Goal: Task Accomplishment & Management: Contribute content

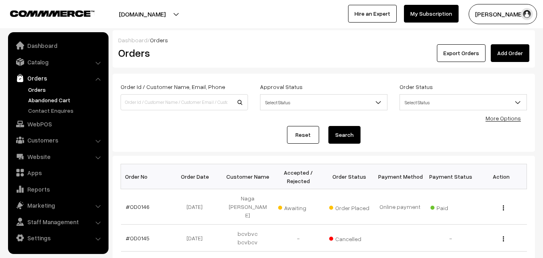
click at [41, 101] on link "Abandoned Cart" at bounding box center [66, 100] width 80 height 8
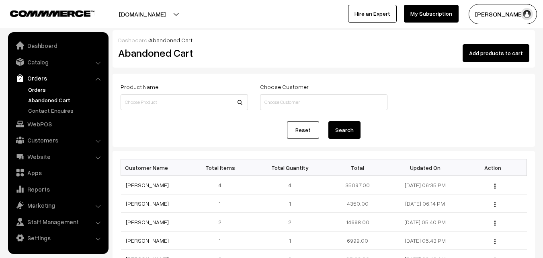
click at [42, 85] on link "Orders" at bounding box center [66, 89] width 80 height 8
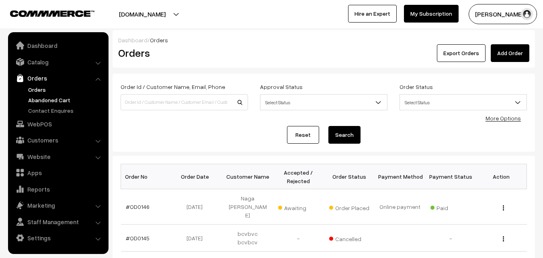
click at [47, 103] on link "Abandoned Cart" at bounding box center [66, 100] width 80 height 8
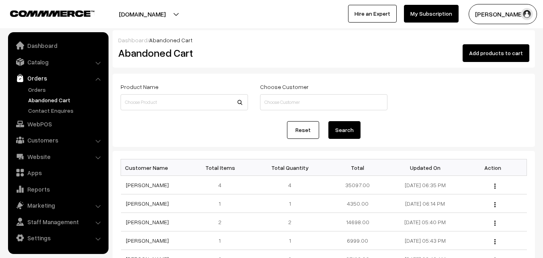
click at [506, 20] on button "[PERSON_NAME]" at bounding box center [503, 14] width 68 height 20
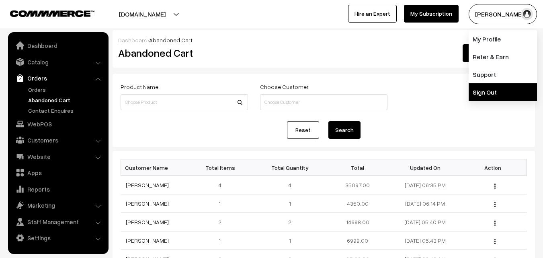
click at [496, 89] on link "Sign Out" at bounding box center [503, 92] width 68 height 18
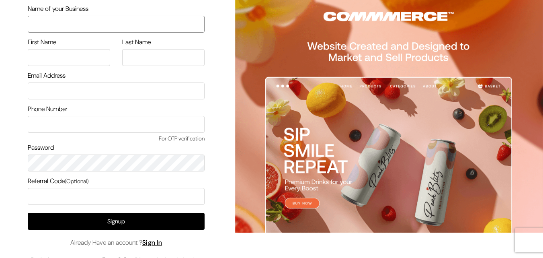
scroll to position [40, 0]
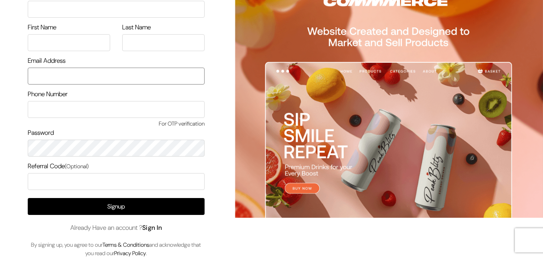
type input "[EMAIL_ADDRESS][DOMAIN_NAME]"
click at [155, 228] on link "Sign In" at bounding box center [152, 227] width 20 height 8
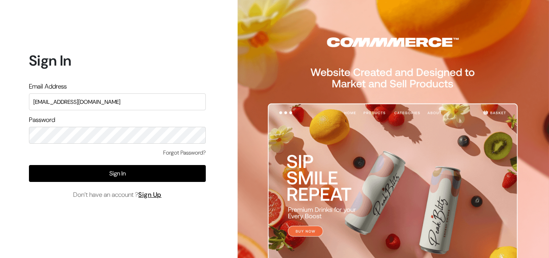
drag, startPoint x: 117, startPoint y: 105, endPoint x: 7, endPoint y: 103, distance: 109.3
click at [7, 103] on div "Sign In Email Address uppadasarees999@gmail.com Password Forgot Password? Sign …" at bounding box center [114, 129] width 229 height 258
type input "ksnaturals9@gmail.com"
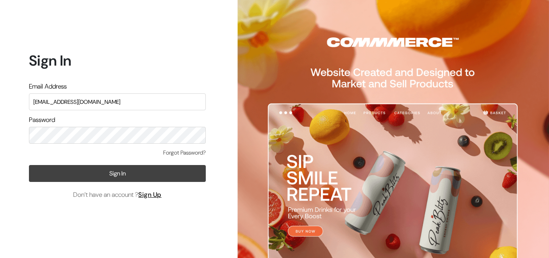
click at [182, 172] on button "Sign In" at bounding box center [117, 173] width 177 height 17
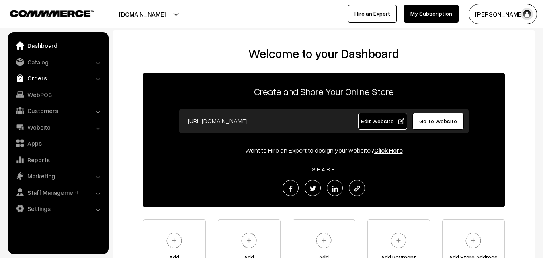
click at [47, 79] on link "Orders" at bounding box center [58, 78] width 96 height 14
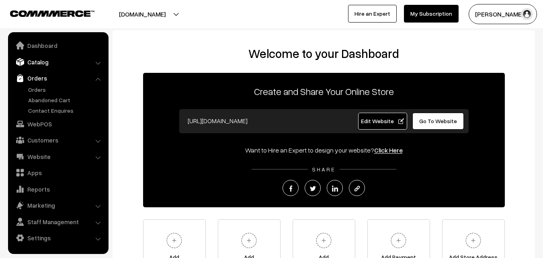
click at [37, 63] on link "Catalog" at bounding box center [58, 62] width 96 height 14
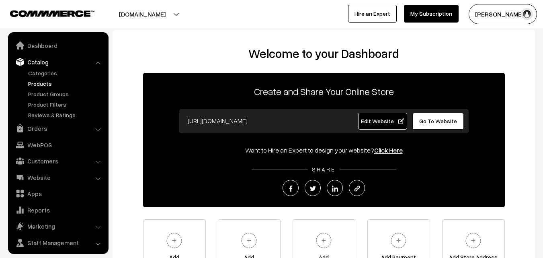
click at [41, 84] on link "Products" at bounding box center [66, 83] width 80 height 8
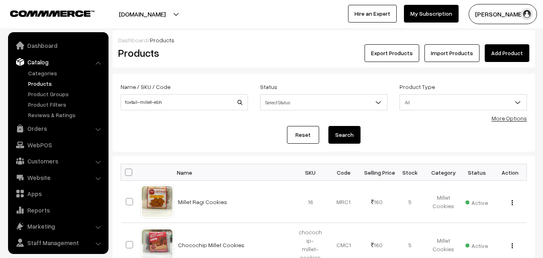
scroll to position [20, 0]
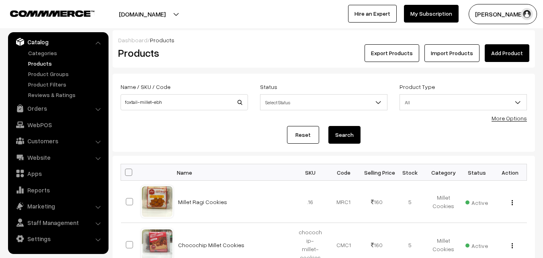
type input "foxtail-millet-ebh"
click at [341, 136] on button "Search" at bounding box center [344, 135] width 32 height 18
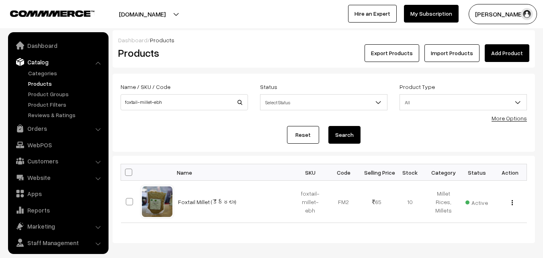
scroll to position [20, 0]
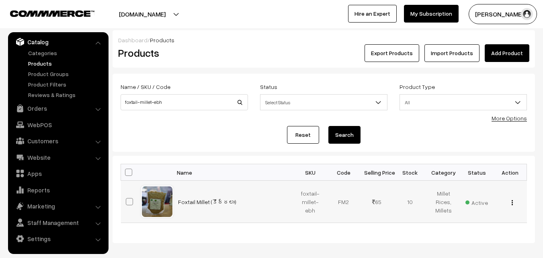
click at [511, 205] on button "button" at bounding box center [512, 202] width 2 height 6
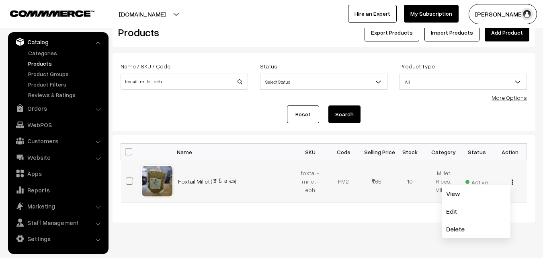
scroll to position [37, 0]
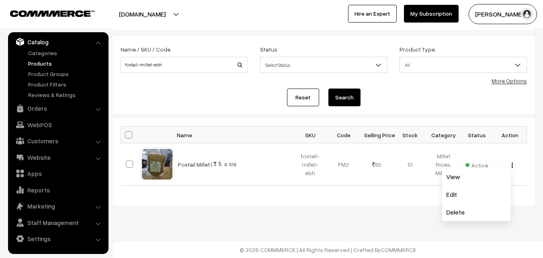
click at [323, 205] on div "Bulk Options Edit Products Update Inventory Make all Active Make all Inactive A…" at bounding box center [324, 161] width 422 height 87
click at [130, 166] on span at bounding box center [129, 163] width 7 height 7
click at [127, 162] on input "checkbox" at bounding box center [124, 158] width 5 height 5
checkbox input "true"
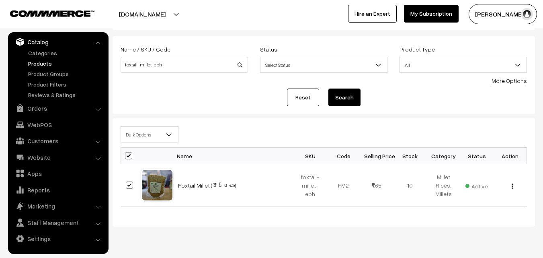
click at [506, 80] on link "More Options" at bounding box center [509, 80] width 35 height 7
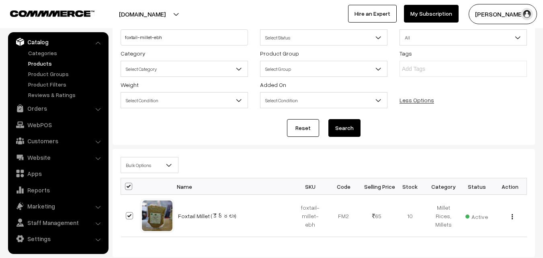
scroll to position [78, 0]
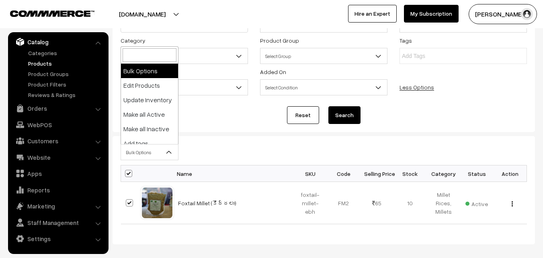
click at [168, 153] on b at bounding box center [169, 152] width 8 height 8
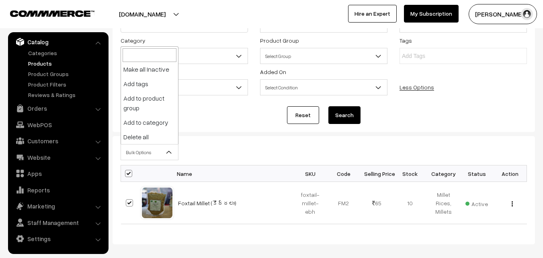
scroll to position [0, 0]
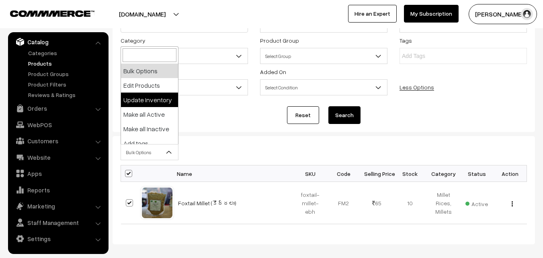
click at [241, 136] on div "Bulk Options Edit Products Update Inventory Make all Active Make all Inactive A…" at bounding box center [324, 190] width 422 height 108
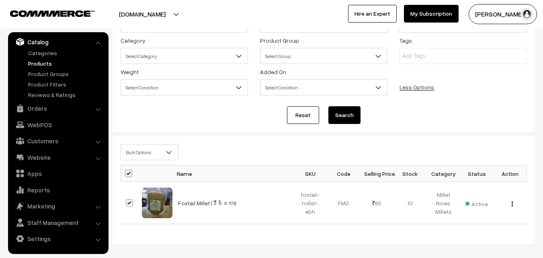
click at [127, 171] on span at bounding box center [128, 173] width 7 height 7
click at [126, 171] on input "checkbox" at bounding box center [123, 172] width 5 height 5
checkbox input "false"
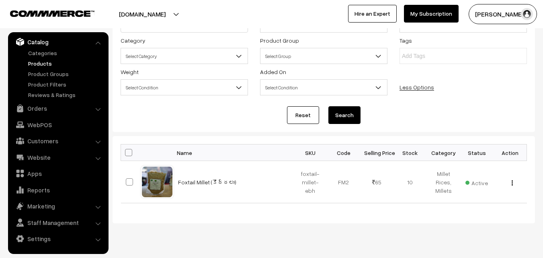
click at [47, 64] on link "Products" at bounding box center [66, 63] width 80 height 8
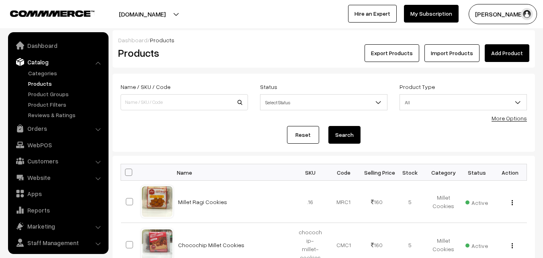
scroll to position [20, 0]
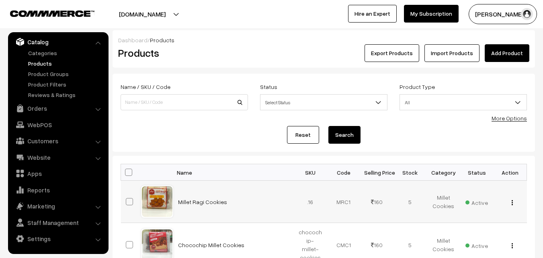
click at [127, 201] on span at bounding box center [129, 201] width 7 height 7
click at [127, 199] on input "checkbox" at bounding box center [124, 196] width 5 height 5
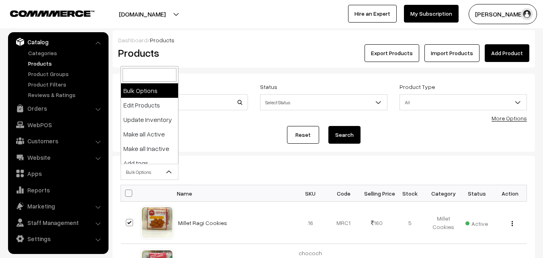
click at [168, 170] on b at bounding box center [169, 172] width 8 height 8
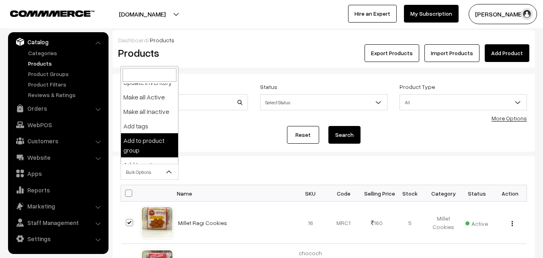
scroll to position [19, 0]
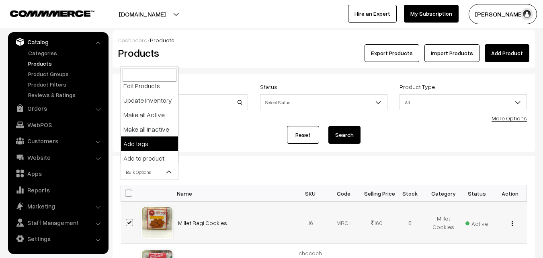
click at [132, 221] on span at bounding box center [129, 222] width 7 height 7
click at [127, 220] on input "checkbox" at bounding box center [124, 217] width 5 height 5
checkbox input "false"
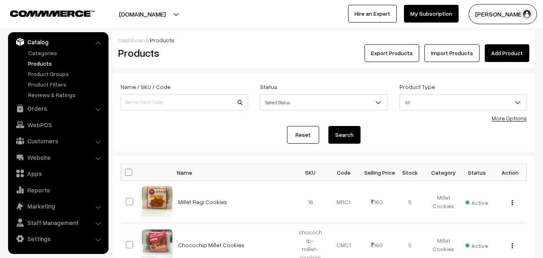
click at [517, 118] on link "More Options" at bounding box center [509, 118] width 35 height 7
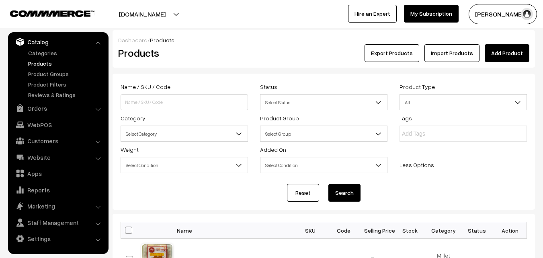
click at [47, 64] on link "Products" at bounding box center [66, 63] width 80 height 8
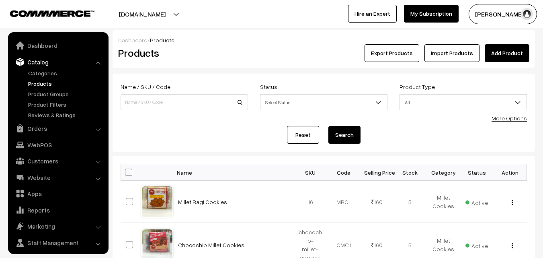
scroll to position [20, 0]
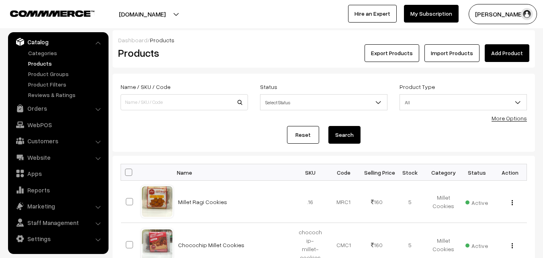
click at [382, 102] on b at bounding box center [378, 102] width 8 height 8
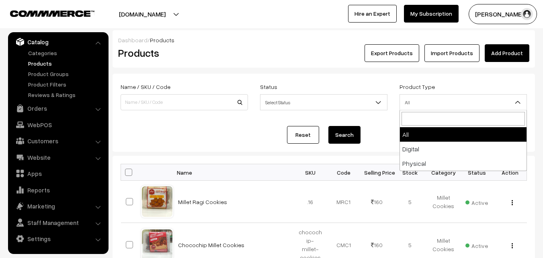
click at [480, 102] on span "All" at bounding box center [463, 102] width 127 height 14
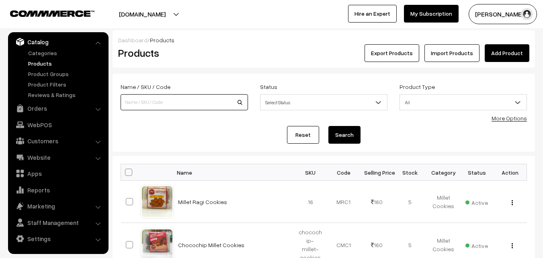
click at [155, 102] on input at bounding box center [184, 102] width 127 height 16
click at [395, 125] on form "Name / SKU / Code Status Select Status Active Inactive Select Status Product Ty…" at bounding box center [324, 113] width 422 height 78
click at [505, 55] on link "Add Product" at bounding box center [507, 53] width 45 height 18
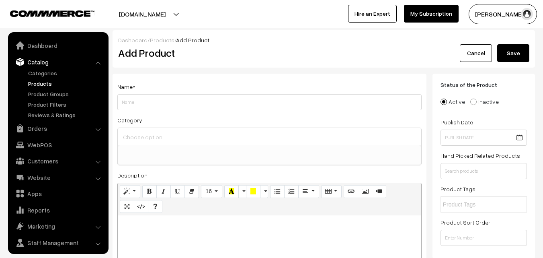
select select
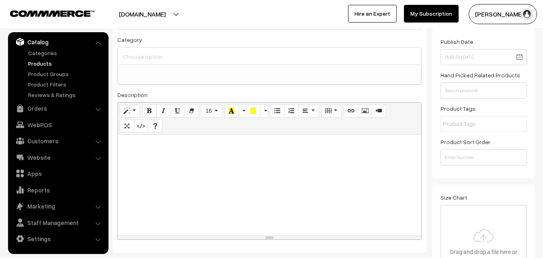
scroll to position [40, 0]
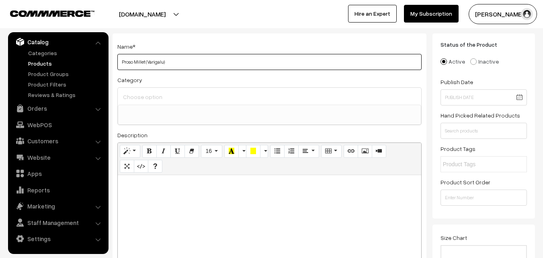
type input "Proso Millet (Varigalu)"
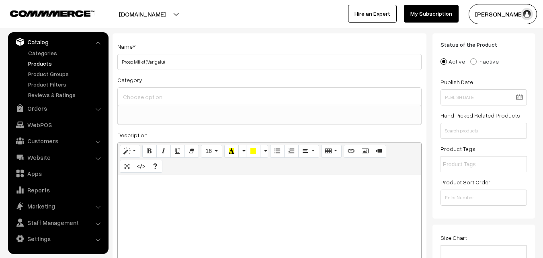
click at [153, 105] on ul at bounding box center [269, 110] width 303 height 10
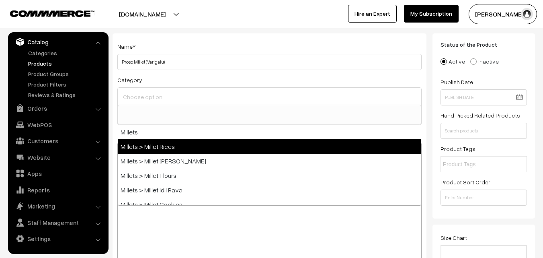
select select "1"
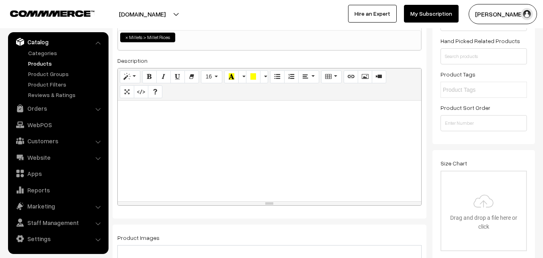
scroll to position [121, 0]
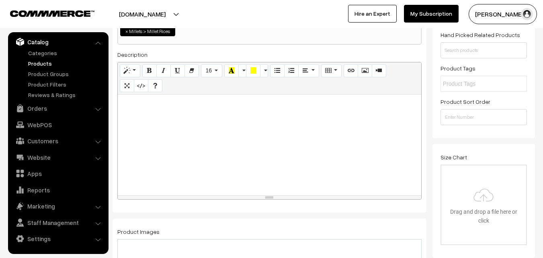
click at [151, 103] on p at bounding box center [269, 103] width 295 height 10
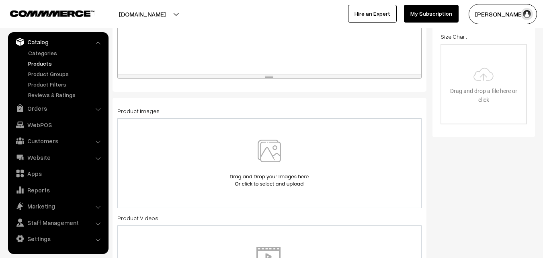
scroll to position [281, 0]
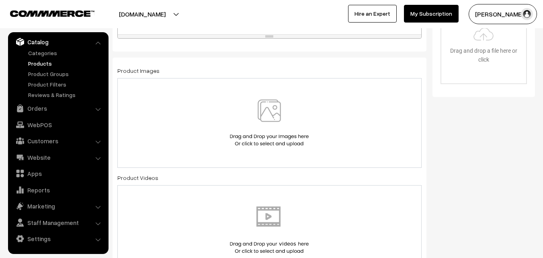
click at [274, 113] on img at bounding box center [269, 122] width 83 height 47
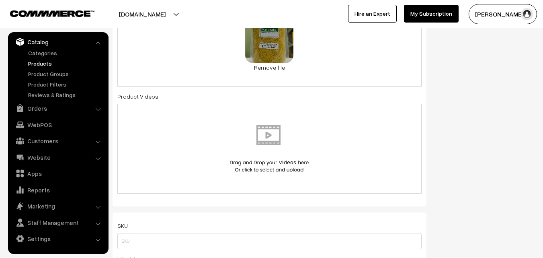
scroll to position [362, 0]
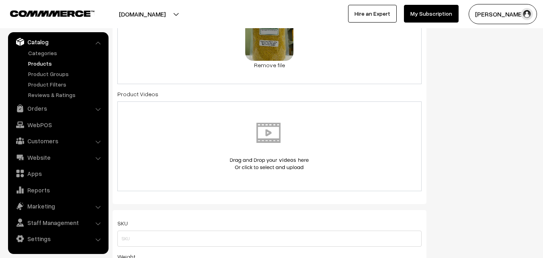
click at [346, 141] on div at bounding box center [269, 146] width 287 height 47
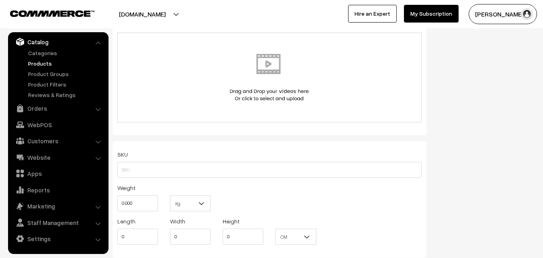
scroll to position [442, 0]
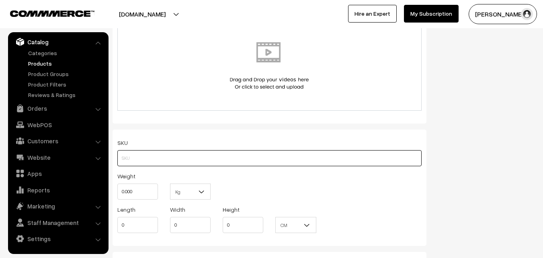
click at [165, 151] on input "text" at bounding box center [269, 158] width 304 height 16
type input "proso-millet-ks"
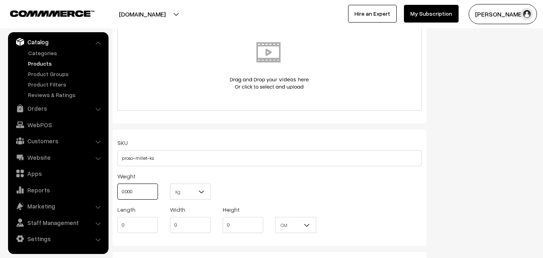
drag, startPoint x: 139, startPoint y: 188, endPoint x: 119, endPoint y: 193, distance: 20.2
click at [119, 193] on input "0.000" at bounding box center [137, 191] width 41 height 16
type input "800"
click at [195, 194] on span "Kg" at bounding box center [190, 191] width 40 height 14
type input "g"
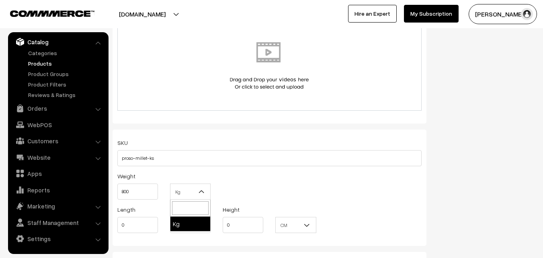
click at [313, 187] on div "Weight 800 Kg Kg" at bounding box center [269, 187] width 316 height 33
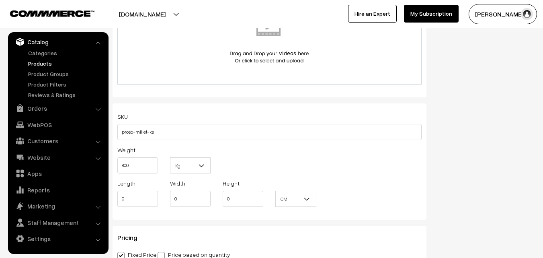
scroll to position [482, 0]
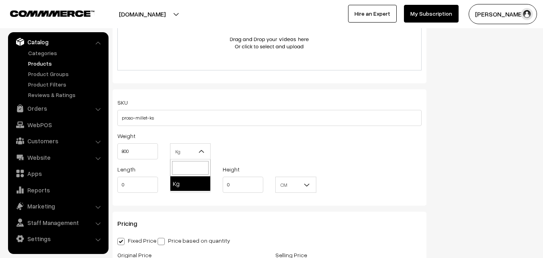
click at [205, 151] on b at bounding box center [201, 151] width 8 height 8
drag, startPoint x: 137, startPoint y: 154, endPoint x: 111, endPoint y: 154, distance: 26.5
click at [111, 154] on div "Name * Proso Millet (Varigalu) Category Millets Millets > Millet Rices Millets …" at bounding box center [270, 40] width 326 height 898
type input "0.80"
click at [266, 136] on div "Weight 0.80 Kg Kg" at bounding box center [269, 147] width 316 height 33
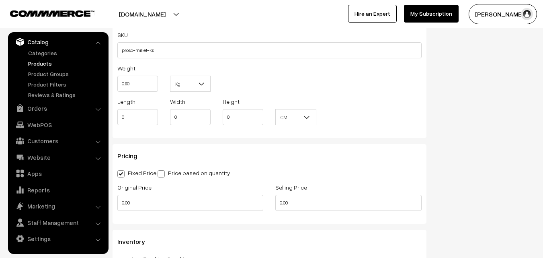
scroll to position [563, 0]
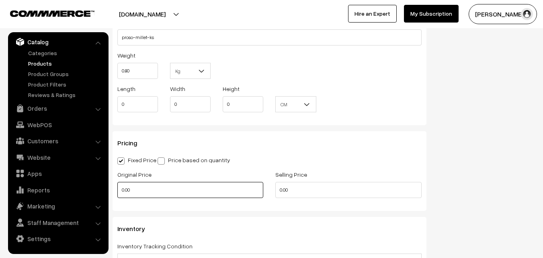
drag, startPoint x: 152, startPoint y: 189, endPoint x: 119, endPoint y: 190, distance: 33.0
click at [119, 190] on input "0.00" at bounding box center [190, 190] width 146 height 16
type input "145"
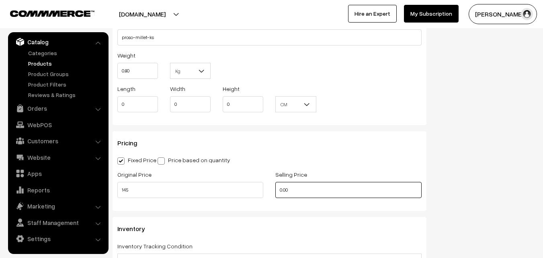
click at [297, 187] on input "0.00" at bounding box center [348, 190] width 146 height 16
drag, startPoint x: 301, startPoint y: 191, endPoint x: 240, endPoint y: 191, distance: 60.7
click at [240, 191] on div "Original Price 145 Selling Price 0.00145" at bounding box center [269, 185] width 316 height 33
type input "145"
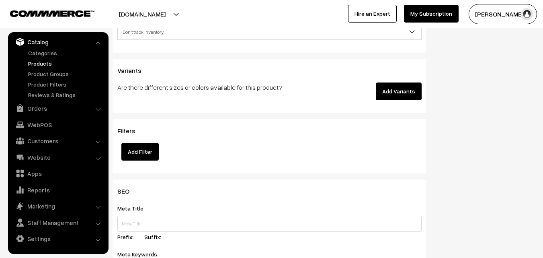
scroll to position [804, 0]
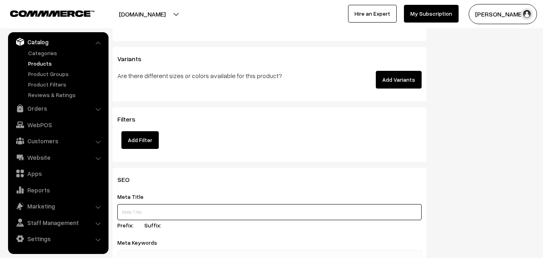
click at [184, 206] on input "text" at bounding box center [269, 212] width 304 height 16
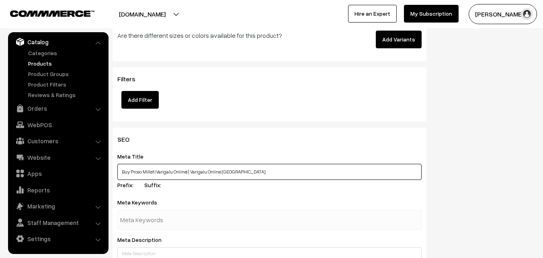
type input "Buy Proso Millet (Varigalu Online) | Varigalu Online Hyderabad"
click at [145, 215] on input "text" at bounding box center [162, 219] width 84 height 16
type input "varigalu"
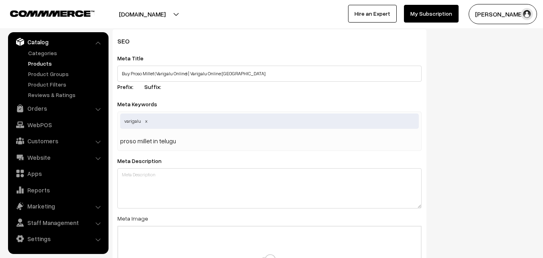
scroll to position [943, 0]
type input "proso millet in telugu varigalu"
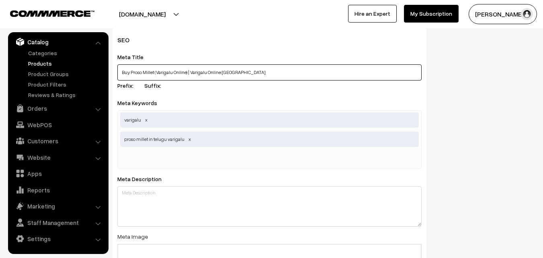
drag, startPoint x: 121, startPoint y: 72, endPoint x: 186, endPoint y: 73, distance: 64.3
click at [186, 73] on input "Buy Proso Millet (Varigalu Online) | Varigalu Online Hyderabad" at bounding box center [269, 72] width 304 height 16
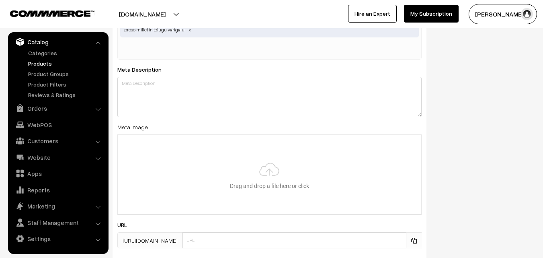
scroll to position [1064, 0]
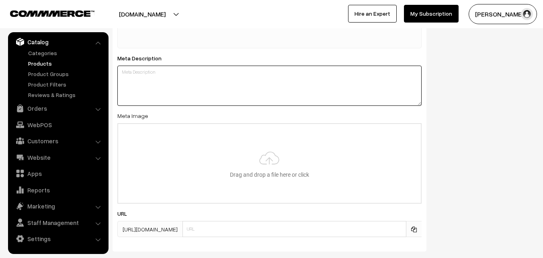
click at [164, 76] on textarea at bounding box center [269, 86] width 304 height 40
paste textarea "Buy Proso Millet (Varigalu Online)"
drag, startPoint x: 171, startPoint y: 71, endPoint x: 242, endPoint y: 76, distance: 71.3
click at [242, 76] on textarea "Buy Proso Millet (Varigalu Online)" at bounding box center [269, 86] width 304 height 40
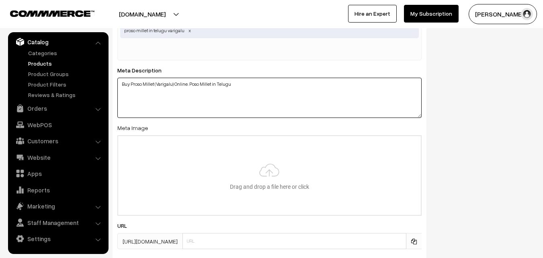
scroll to position [1049, 0]
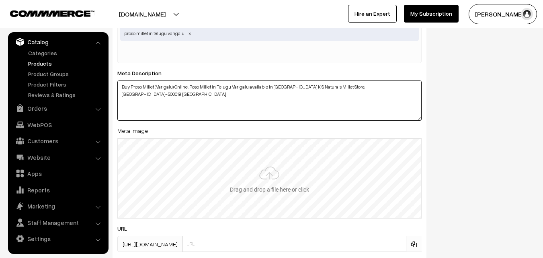
type textarea "Buy Proso Millet (Varigalu) Online. Poso Millet in Telugu Varigalu available in…"
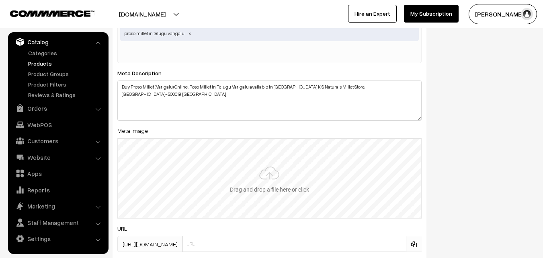
click at [261, 185] on input "file" at bounding box center [269, 178] width 303 height 79
type input "C:\fakepath\proso-millet-varigalu.jpg"
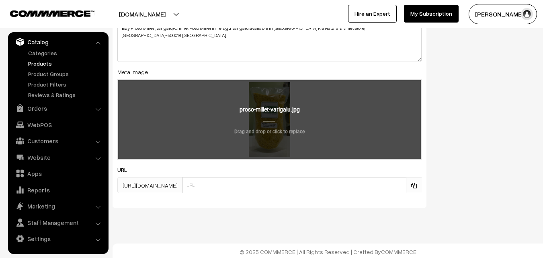
scroll to position [1110, 0]
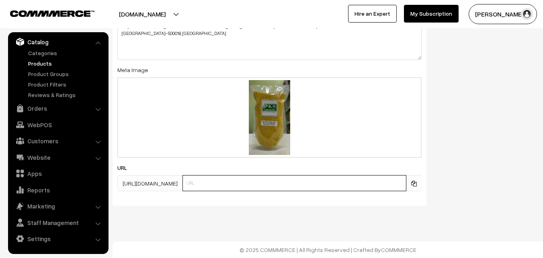
click at [245, 184] on input "text" at bounding box center [294, 183] width 224 height 16
click at [237, 181] on input "proso-millet-hyderabad" at bounding box center [294, 183] width 224 height 16
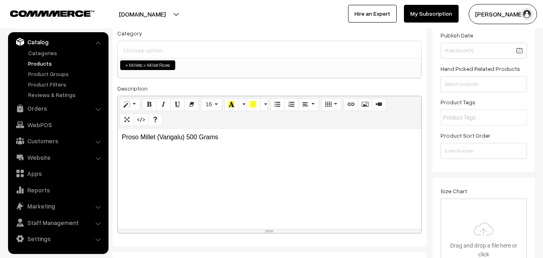
scroll to position [0, 0]
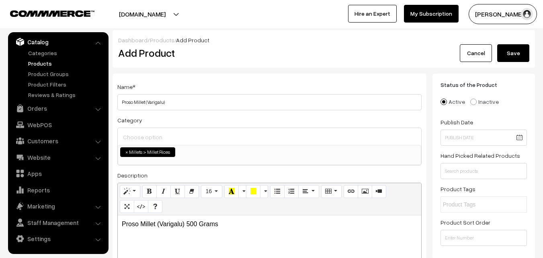
type input "proso-millet-varigalu-hyderabad"
click at [520, 54] on button "Save" at bounding box center [513, 53] width 32 height 18
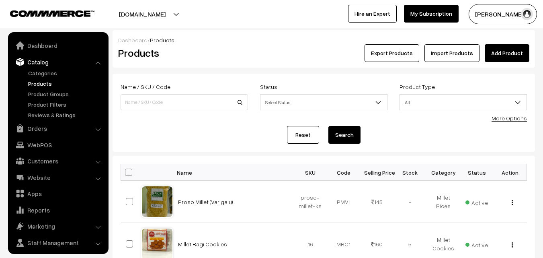
scroll to position [20, 0]
